Goal: Transaction & Acquisition: Obtain resource

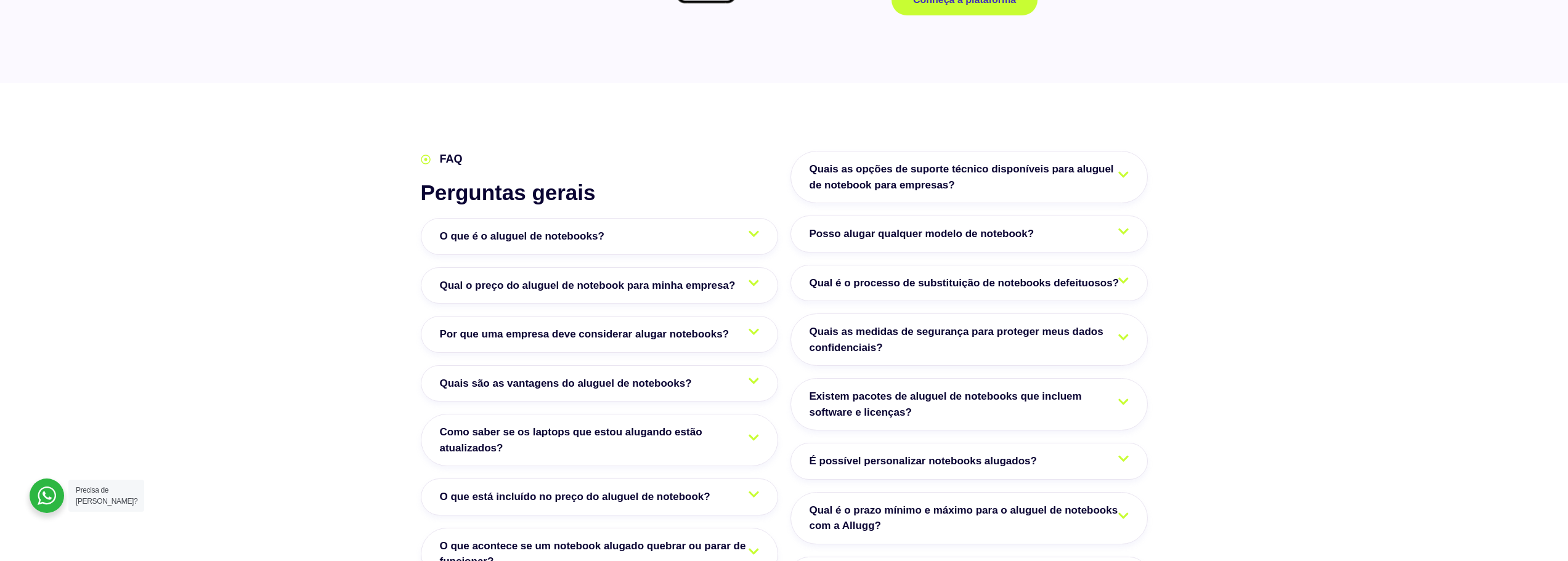
scroll to position [1971, 0]
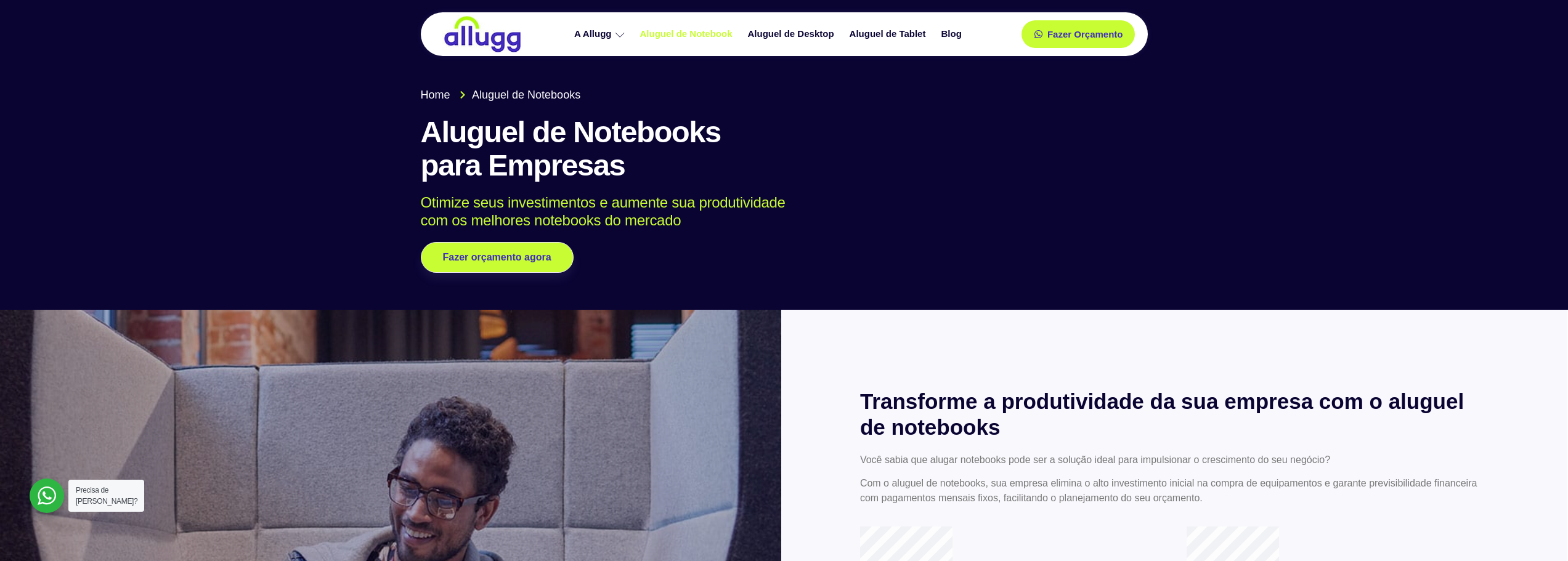
click at [715, 38] on link "Aluguel de Notebook" at bounding box center [688, 34] width 108 height 22
click at [1037, 34] on link "Fazer Orçamento" at bounding box center [1078, 34] width 102 height 25
